Goal: Check status: Check status

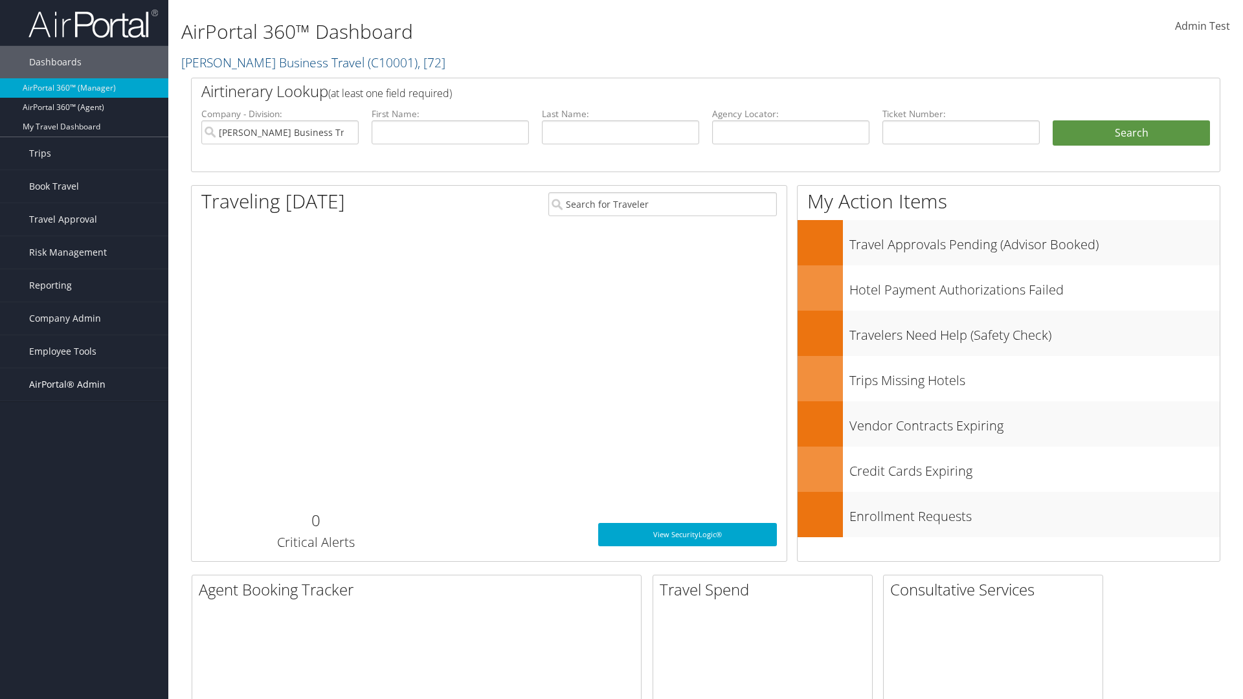
click at [84, 384] on span "AirPortal® Admin" at bounding box center [67, 384] width 76 height 32
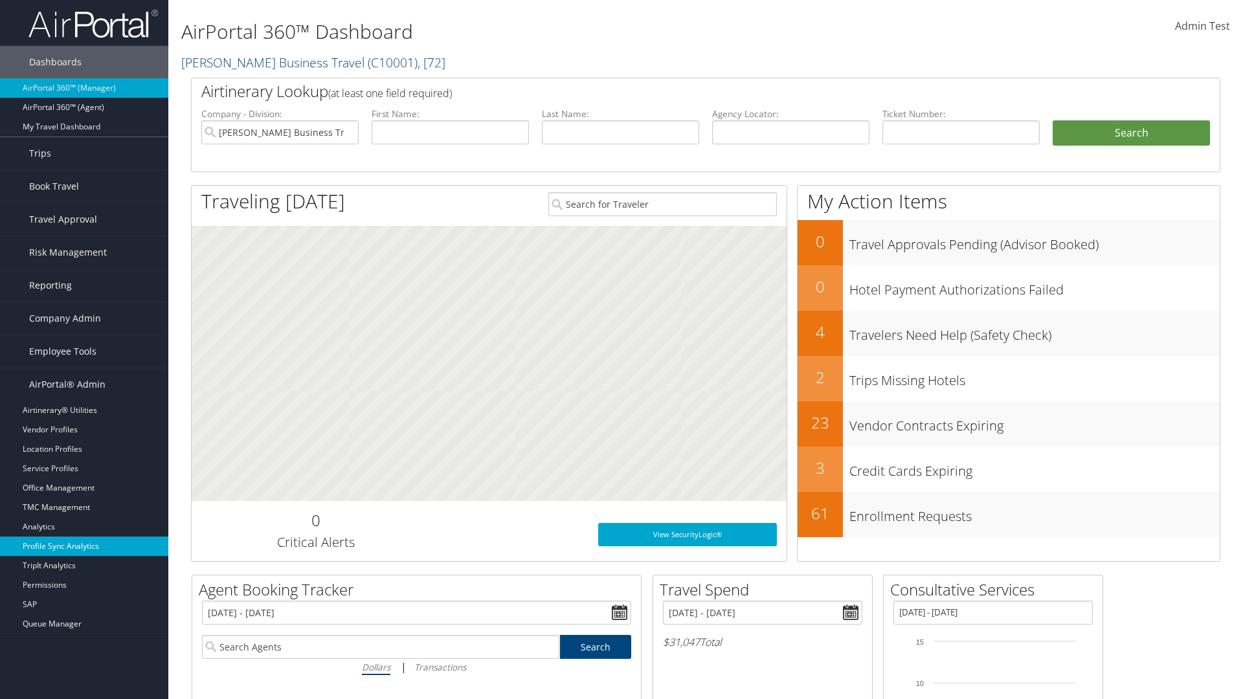
click at [84, 546] on link "Profile Sync Analytics" at bounding box center [84, 546] width 168 height 19
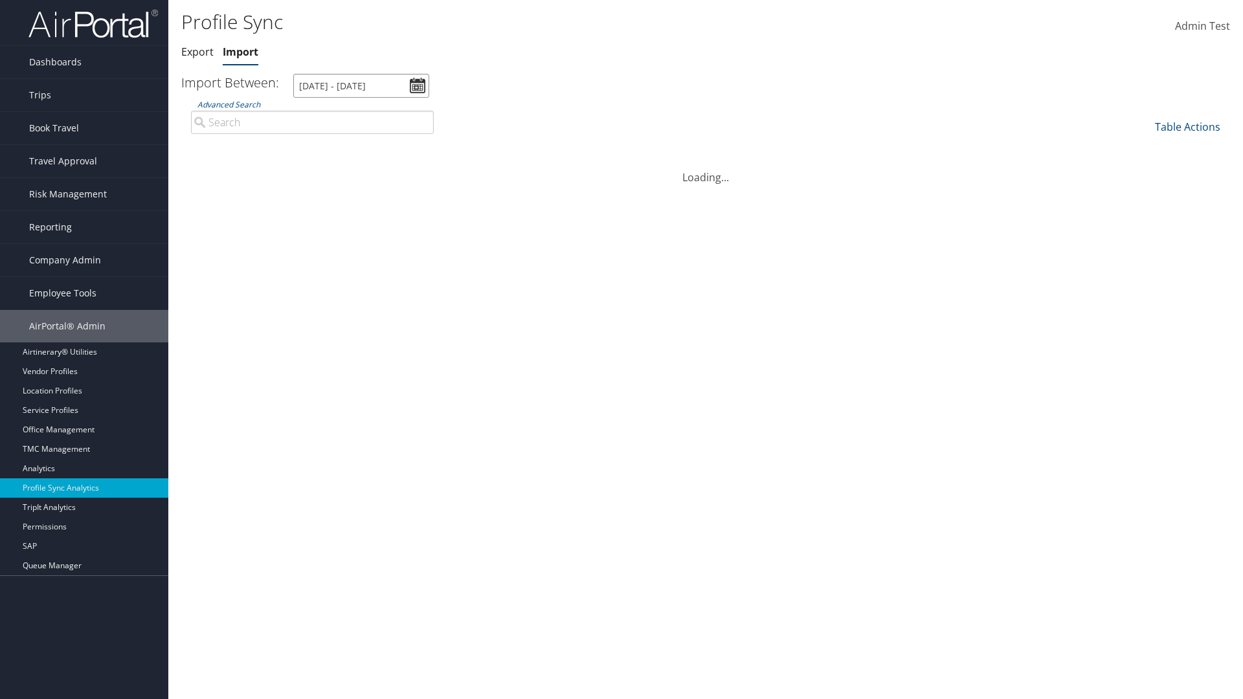
click at [361, 85] on input "[DATE] - [DATE]" at bounding box center [361, 86] width 136 height 24
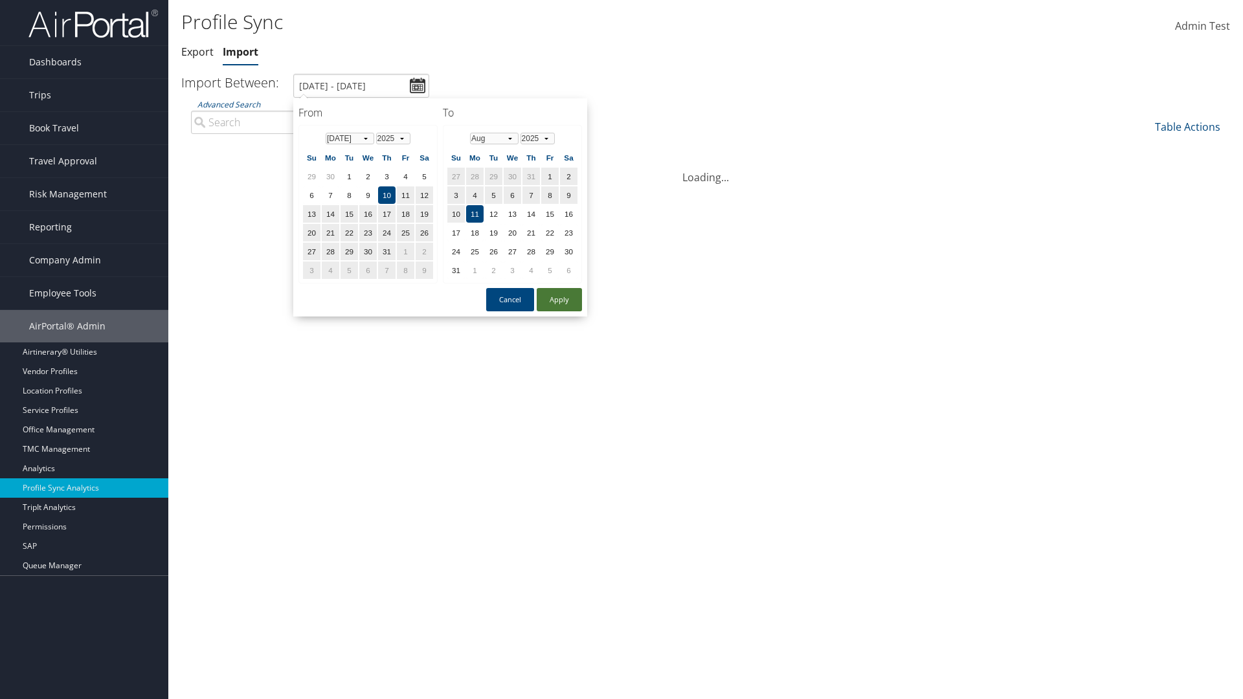
click at [559, 299] on button "Apply" at bounding box center [559, 299] width 45 height 23
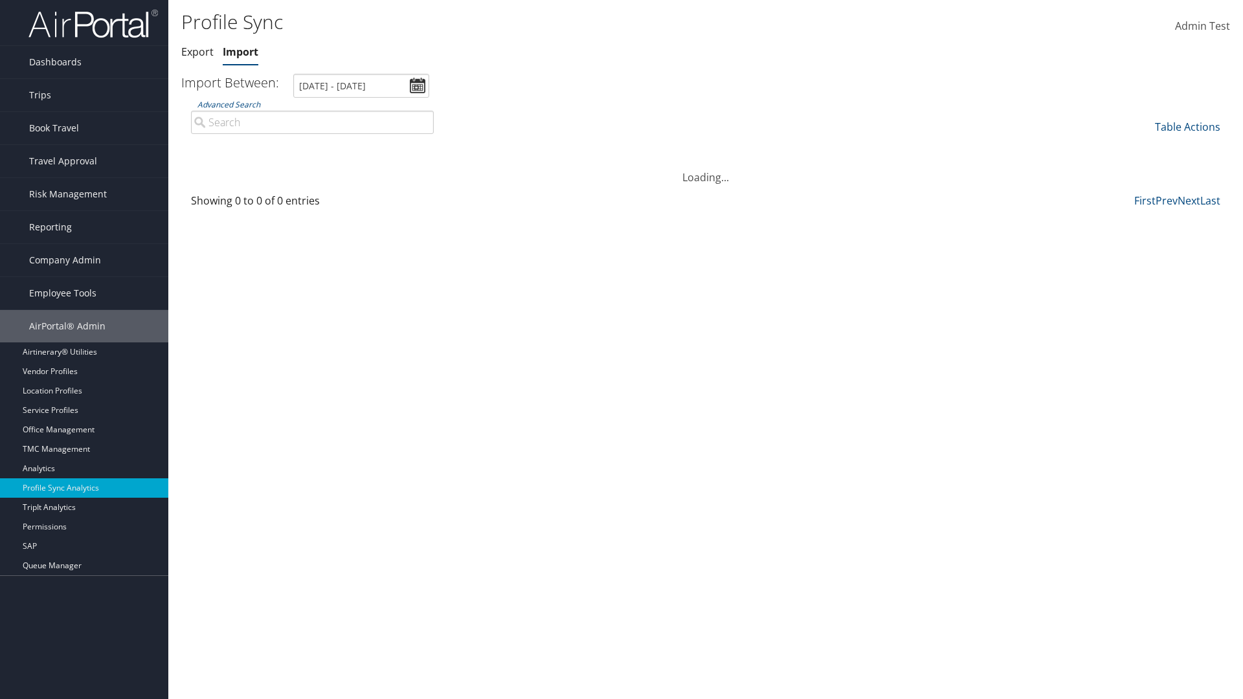
type input "[DATE] - [DATE]"
